Goal: Find specific page/section: Find specific page/section

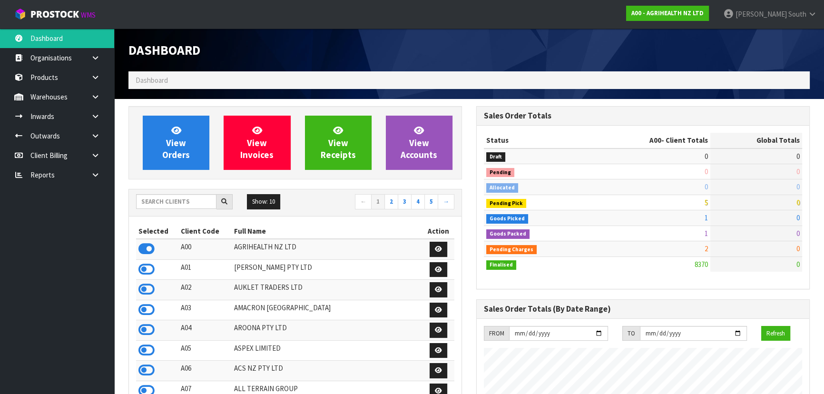
scroll to position [719, 347]
click at [799, 13] on span "South" at bounding box center [797, 14] width 18 height 9
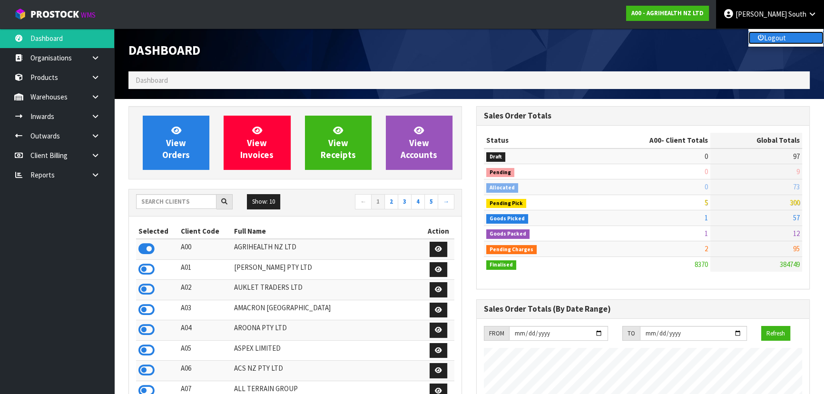
click at [775, 40] on link "Logout" at bounding box center [785, 37] width 75 height 13
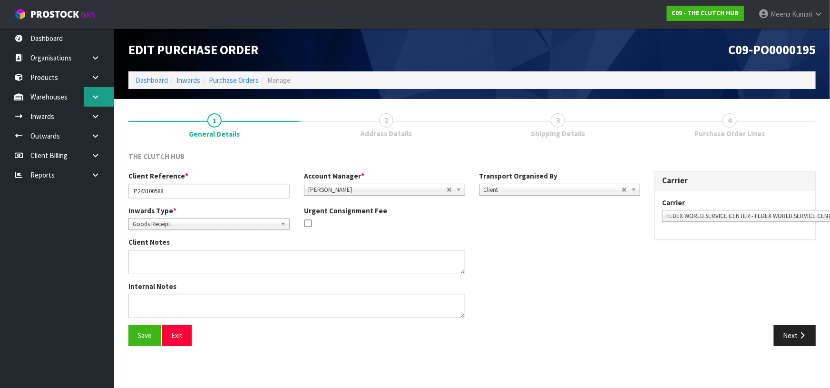
click at [90, 98] on link at bounding box center [99, 97] width 30 height 20
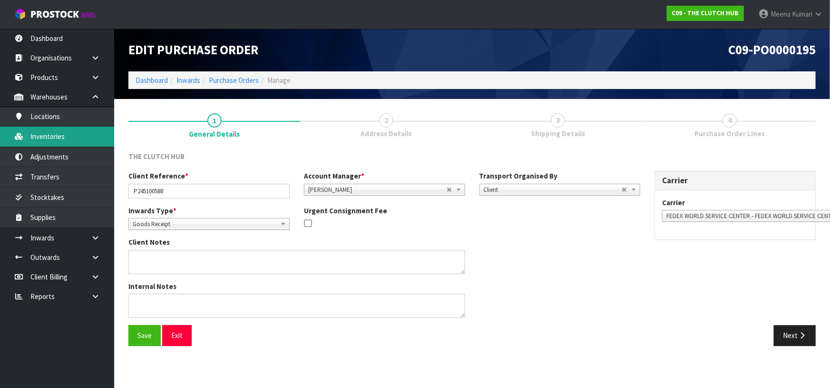
click at [86, 139] on link "Inventories" at bounding box center [57, 137] width 114 height 20
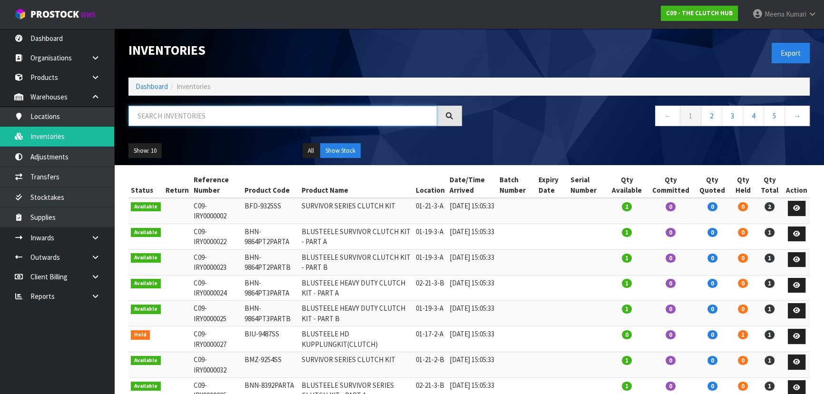
click at [191, 121] on input "text" at bounding box center [282, 116] width 309 height 20
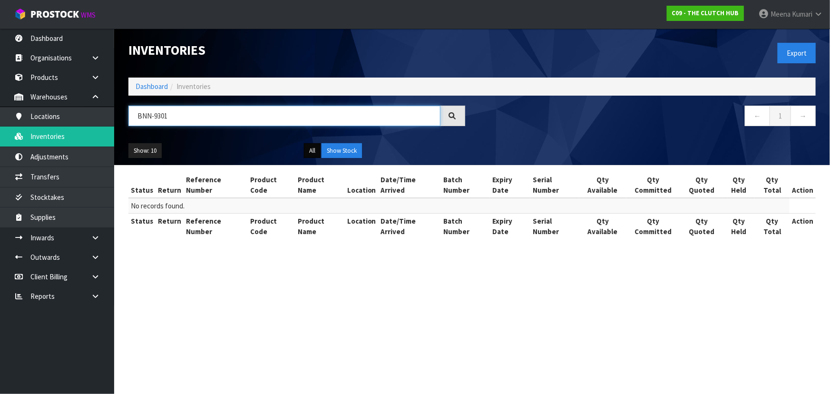
type input "BNN-9301"
click at [310, 154] on button "All" at bounding box center [312, 150] width 17 height 15
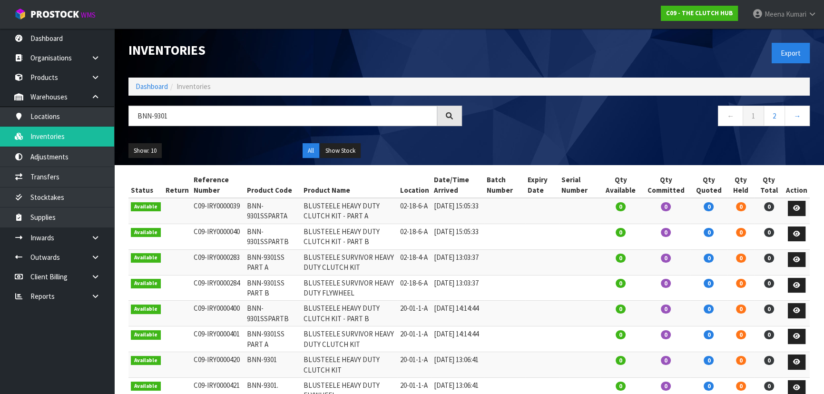
drag, startPoint x: 241, startPoint y: 254, endPoint x: 271, endPoint y: 272, distance: 34.8
click at [271, 272] on td "BNN-9301SS PART A" at bounding box center [273, 262] width 56 height 26
copy td "BNN-9301SS PART A"
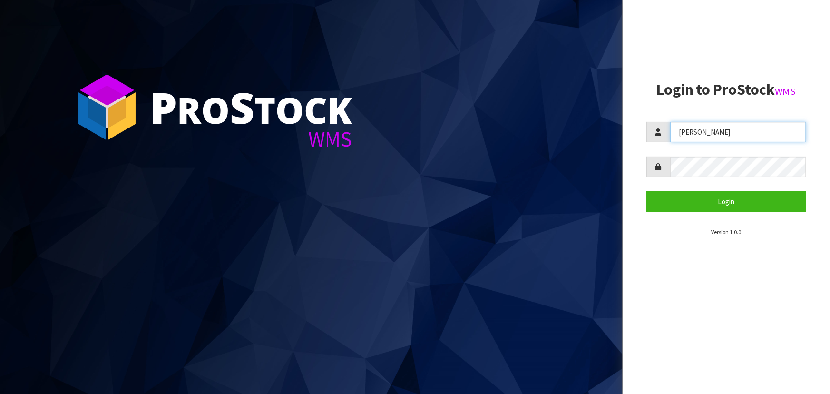
drag, startPoint x: 688, startPoint y: 133, endPoint x: 610, endPoint y: 133, distance: 77.1
click at [611, 133] on div "P ro S tock WMS Login to ProStock WMS ZACKARY Login Version 1.0.0" at bounding box center [415, 197] width 830 height 394
type input "POLLY"
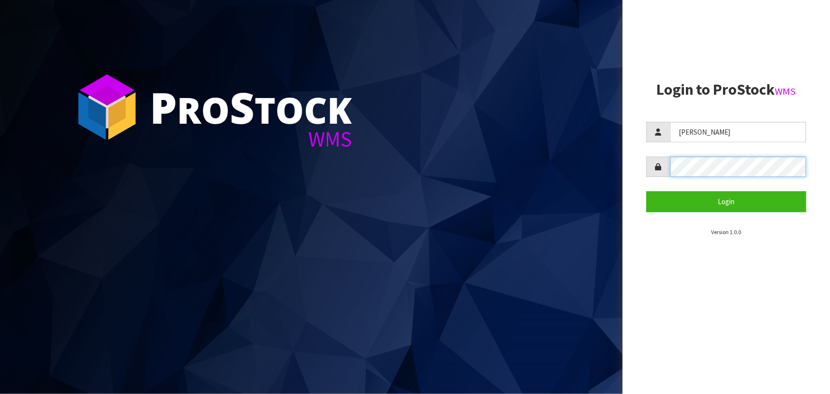
click at [657, 165] on div at bounding box center [727, 167] width 160 height 20
click at [647, 191] on button "Login" at bounding box center [727, 201] width 160 height 20
